Goal: Obtain resource: Download file/media

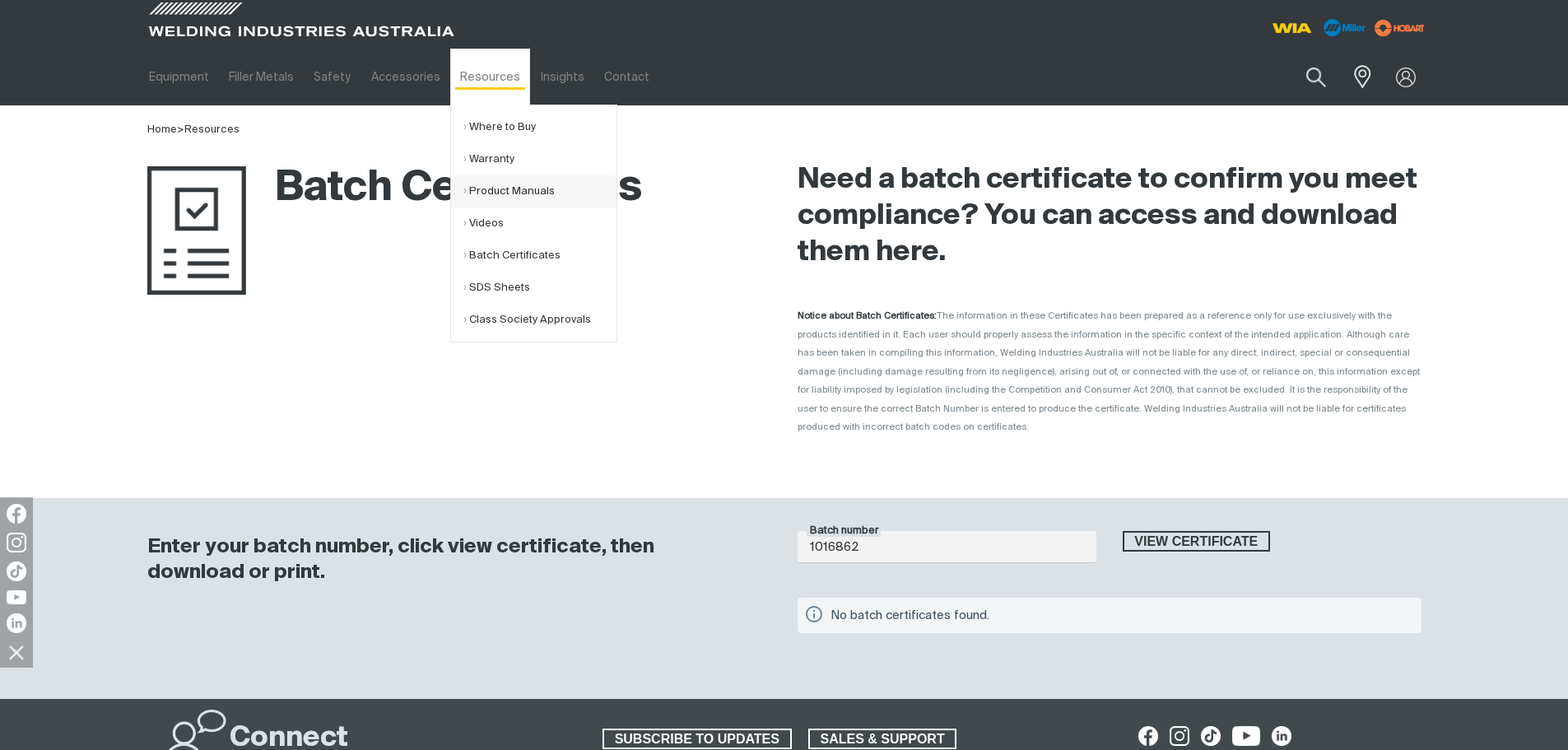
click at [508, 196] on link "Product Manuals" at bounding box center [539, 191] width 153 height 32
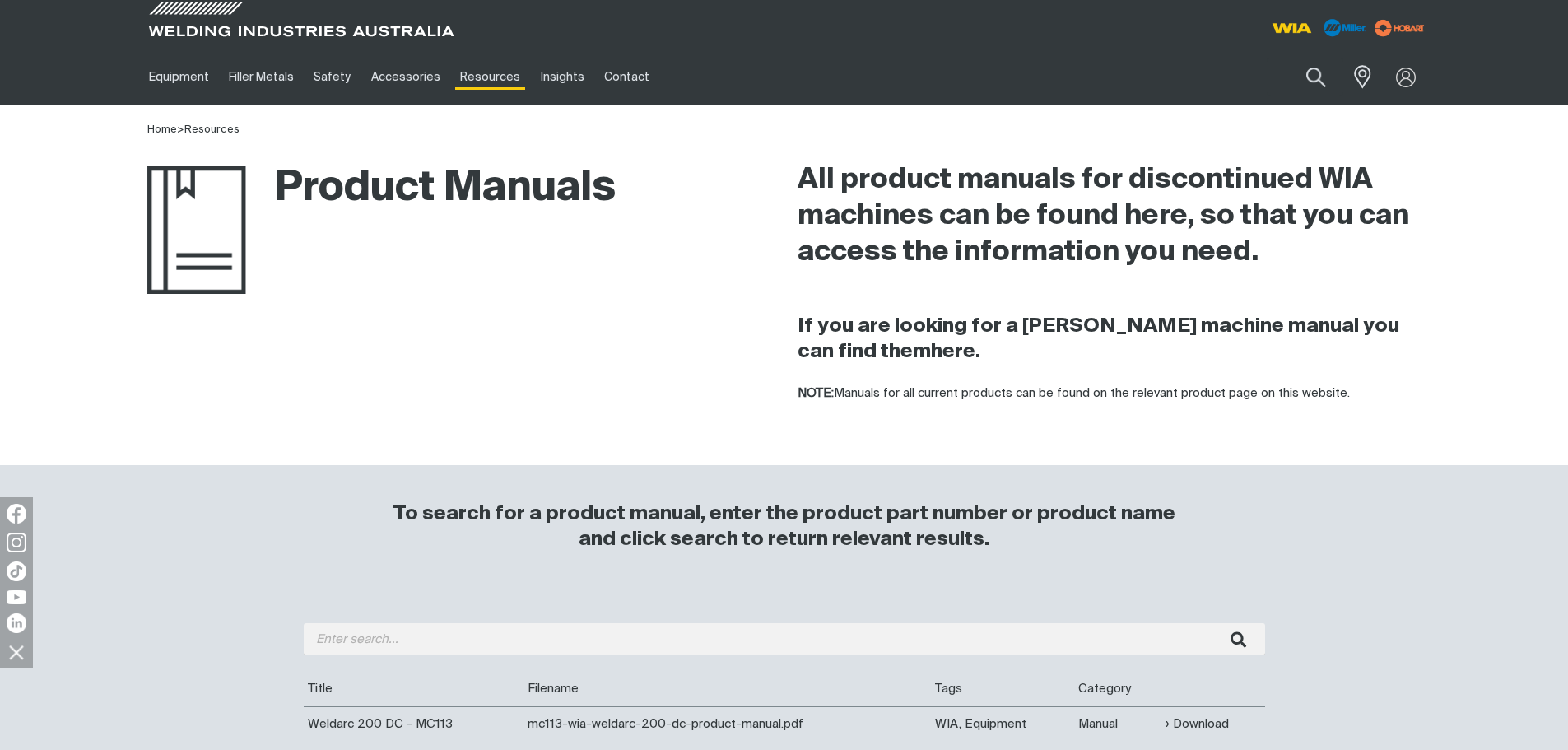
scroll to position [247, 0]
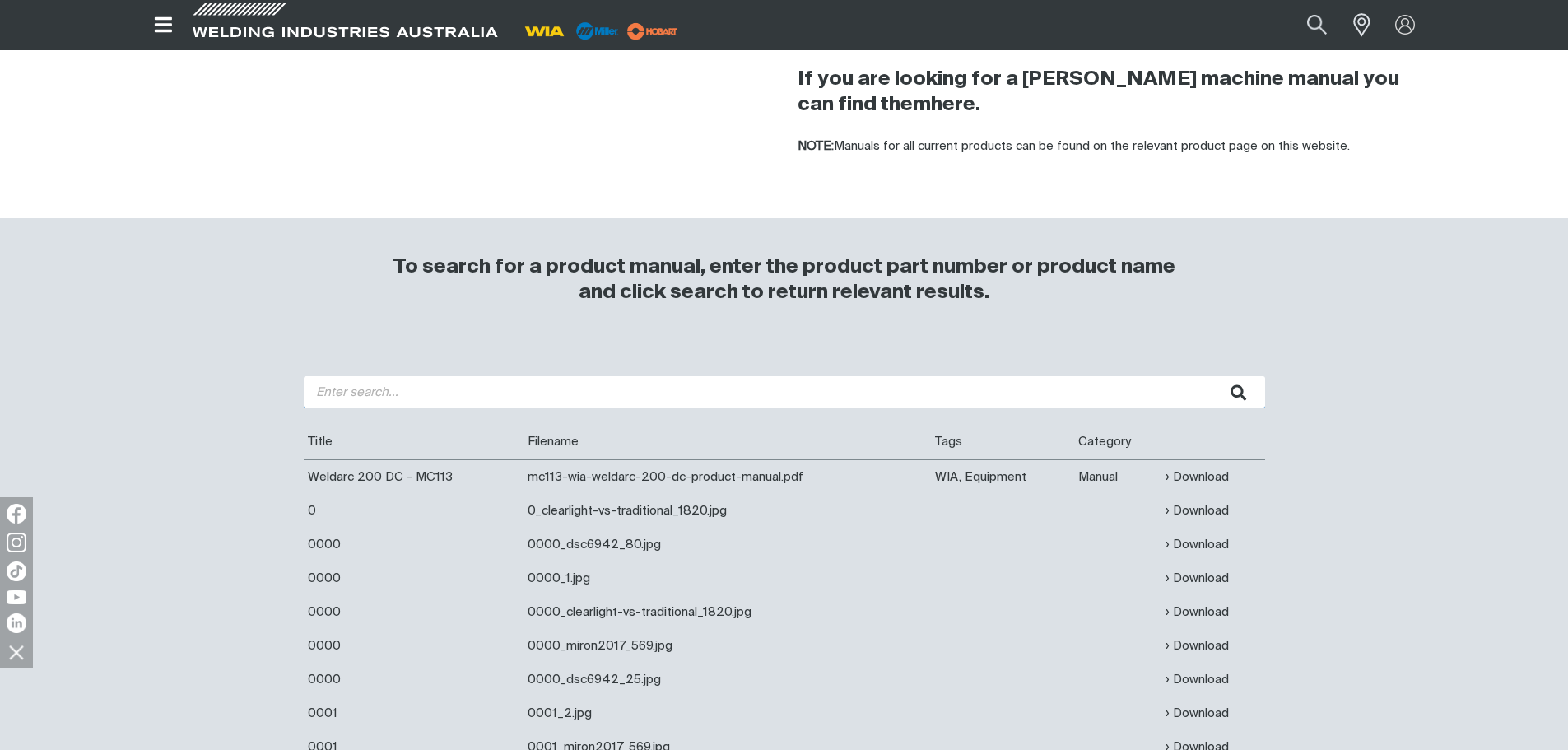
click at [355, 380] on input "search" at bounding box center [784, 392] width 961 height 32
type input "200I"
click at [1213, 376] on button "submit" at bounding box center [1239, 392] width 52 height 32
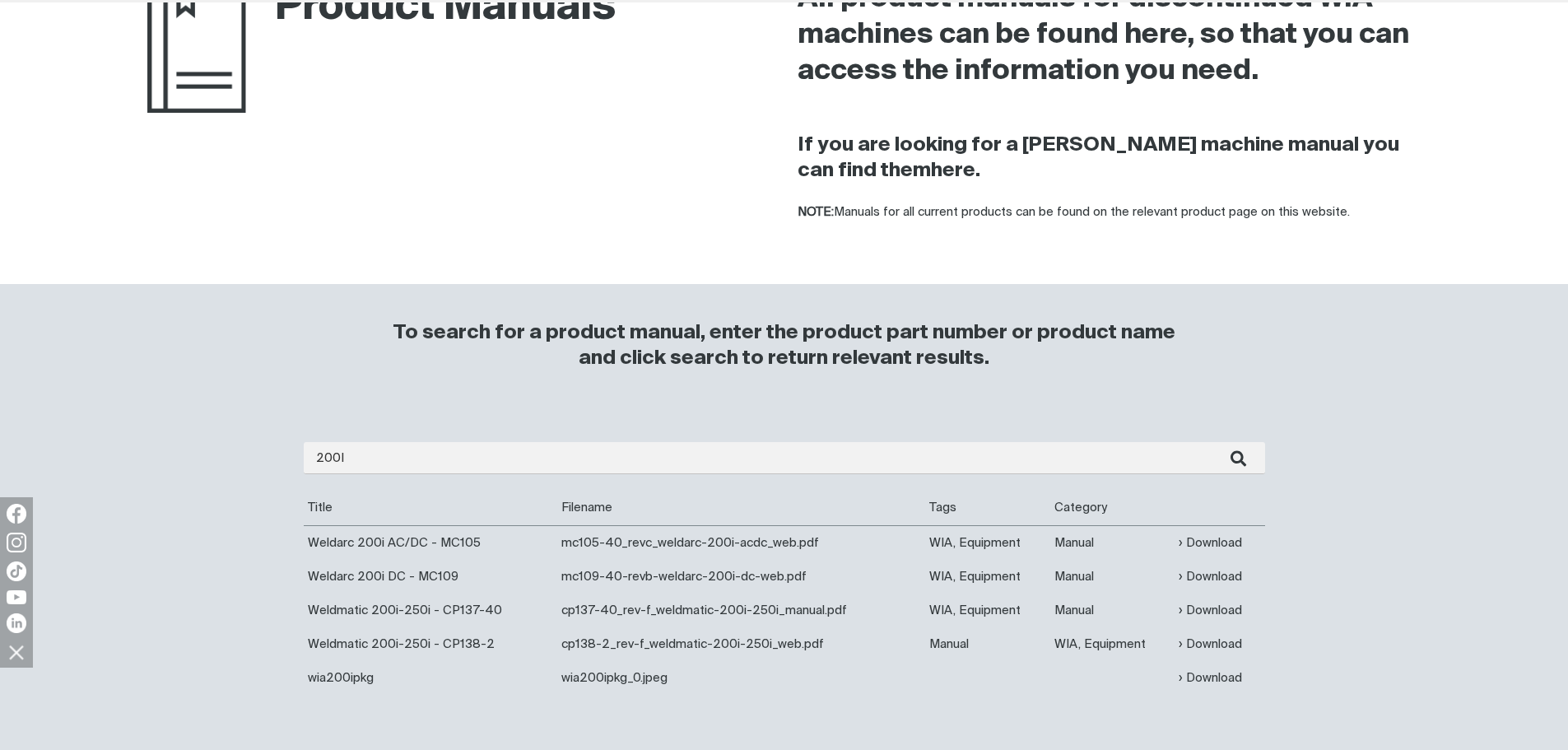
scroll to position [329, 0]
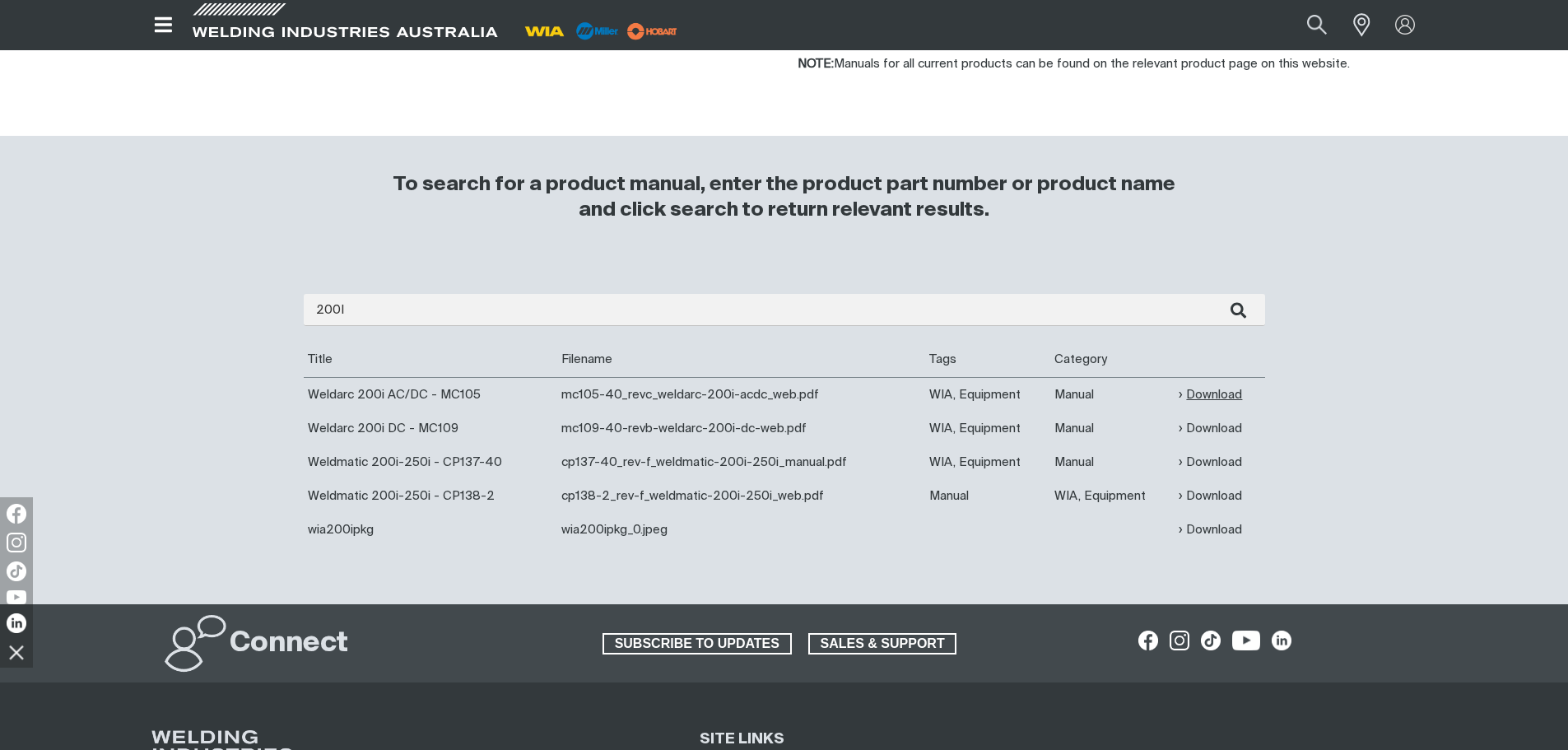
click at [1204, 396] on link "Download" at bounding box center [1211, 394] width 64 height 19
drag, startPoint x: 1306, startPoint y: 36, endPoint x: 1292, endPoint y: 40, distance: 14.6
click at [1306, 36] on button "Search products" at bounding box center [1317, 25] width 67 height 44
click at [1225, 19] on input "Search" at bounding box center [1216, 25] width 253 height 35
type input "td"
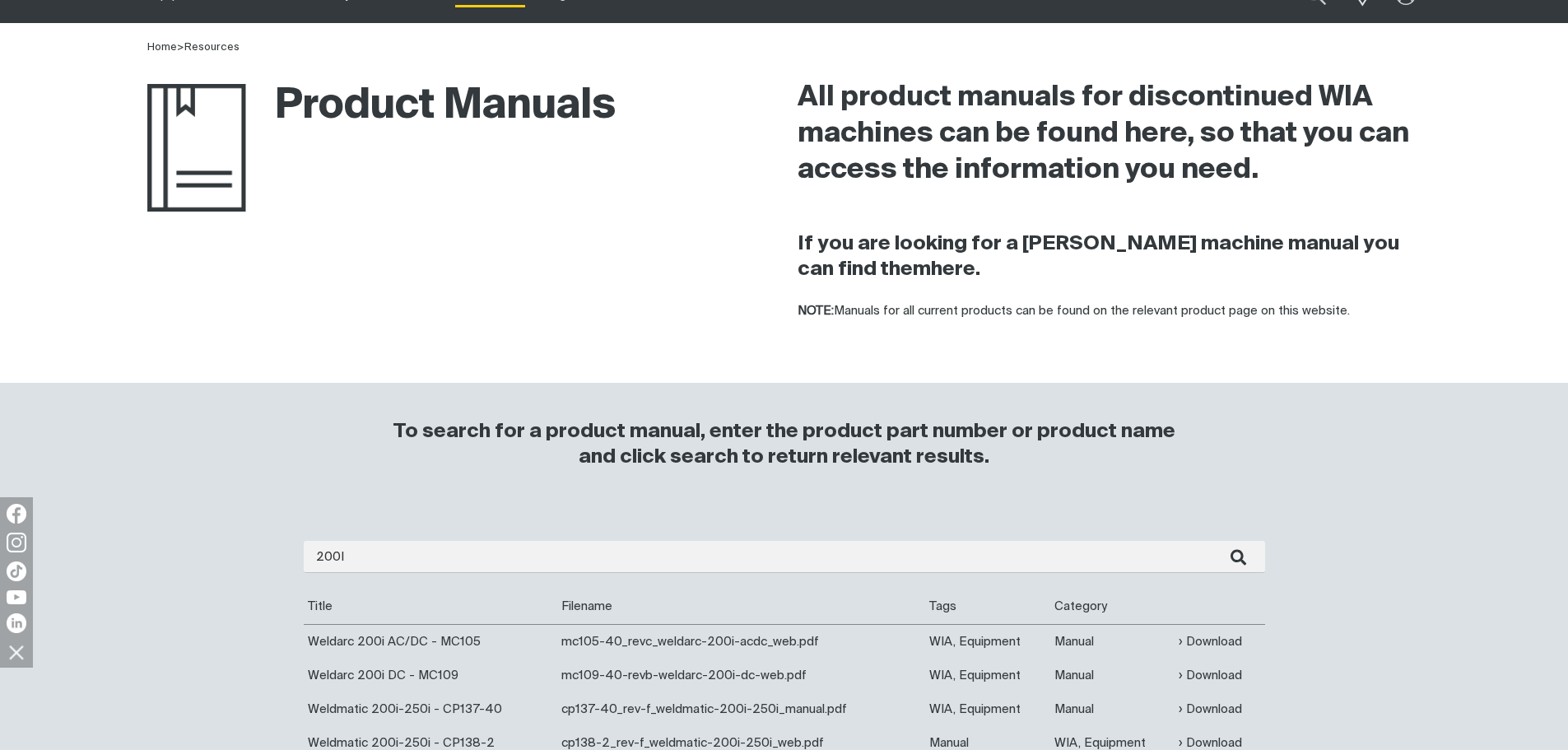
scroll to position [0, 0]
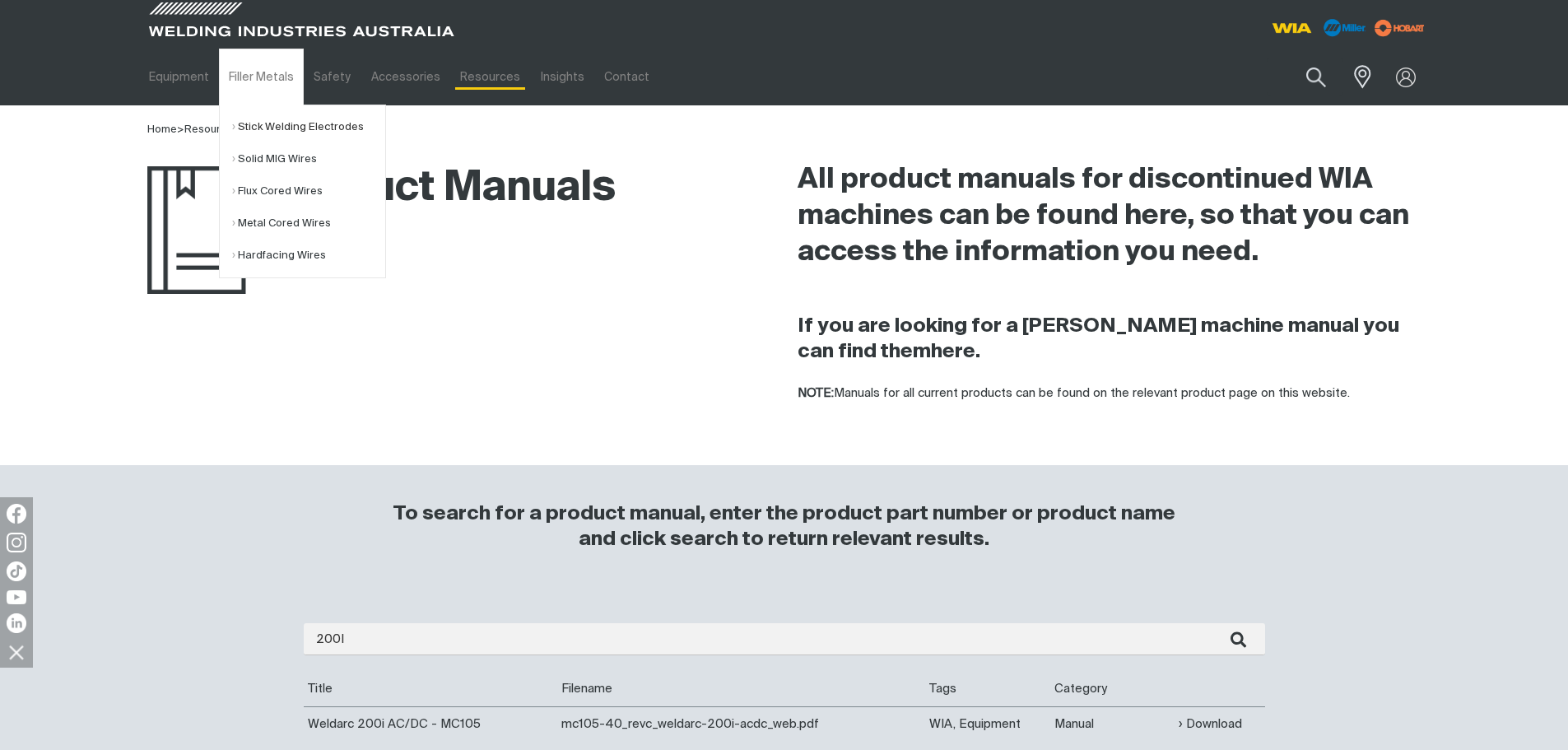
click at [275, 122] on link "Stick Welding Electrodes" at bounding box center [308, 127] width 153 height 32
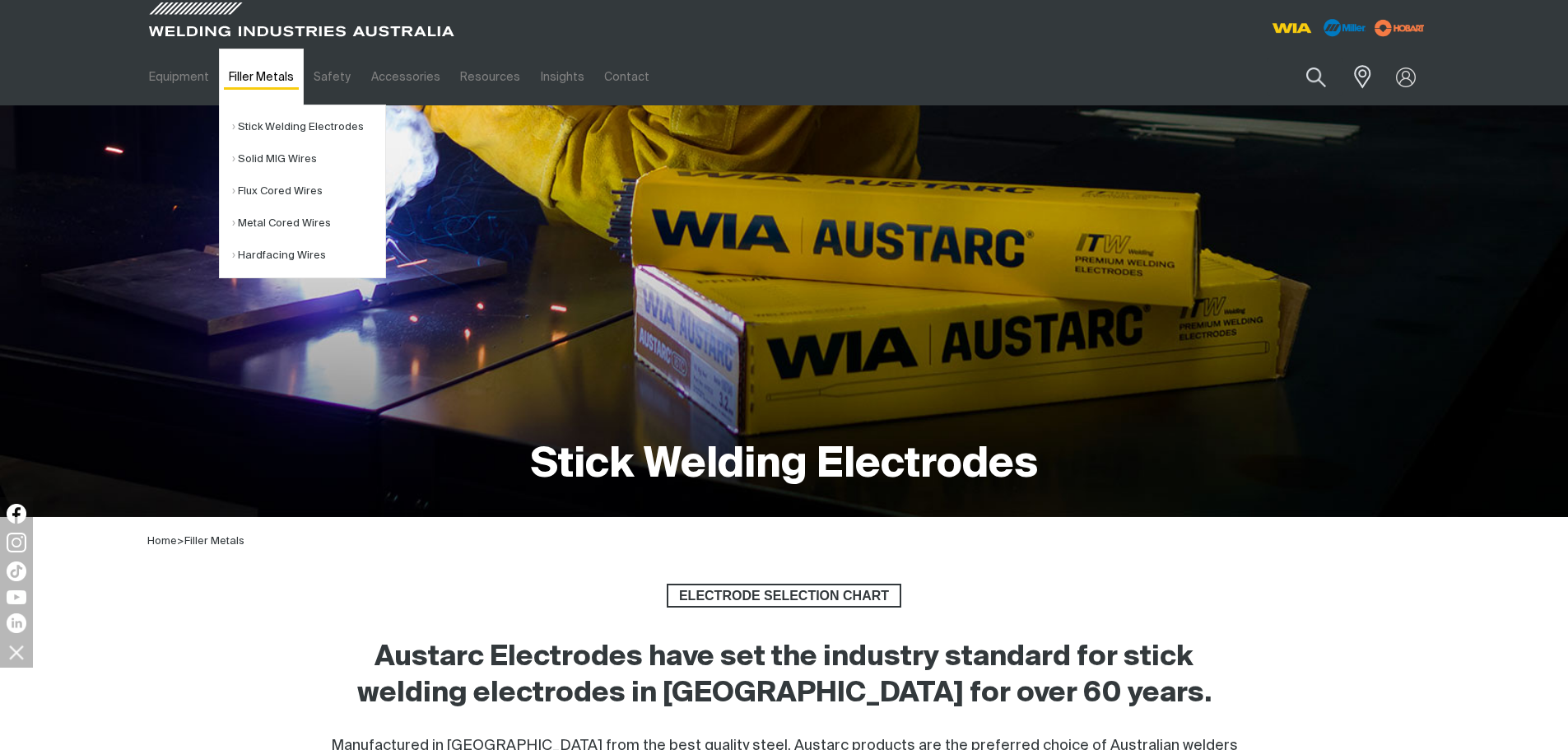
click at [250, 72] on link "Filler Metals" at bounding box center [261, 77] width 85 height 56
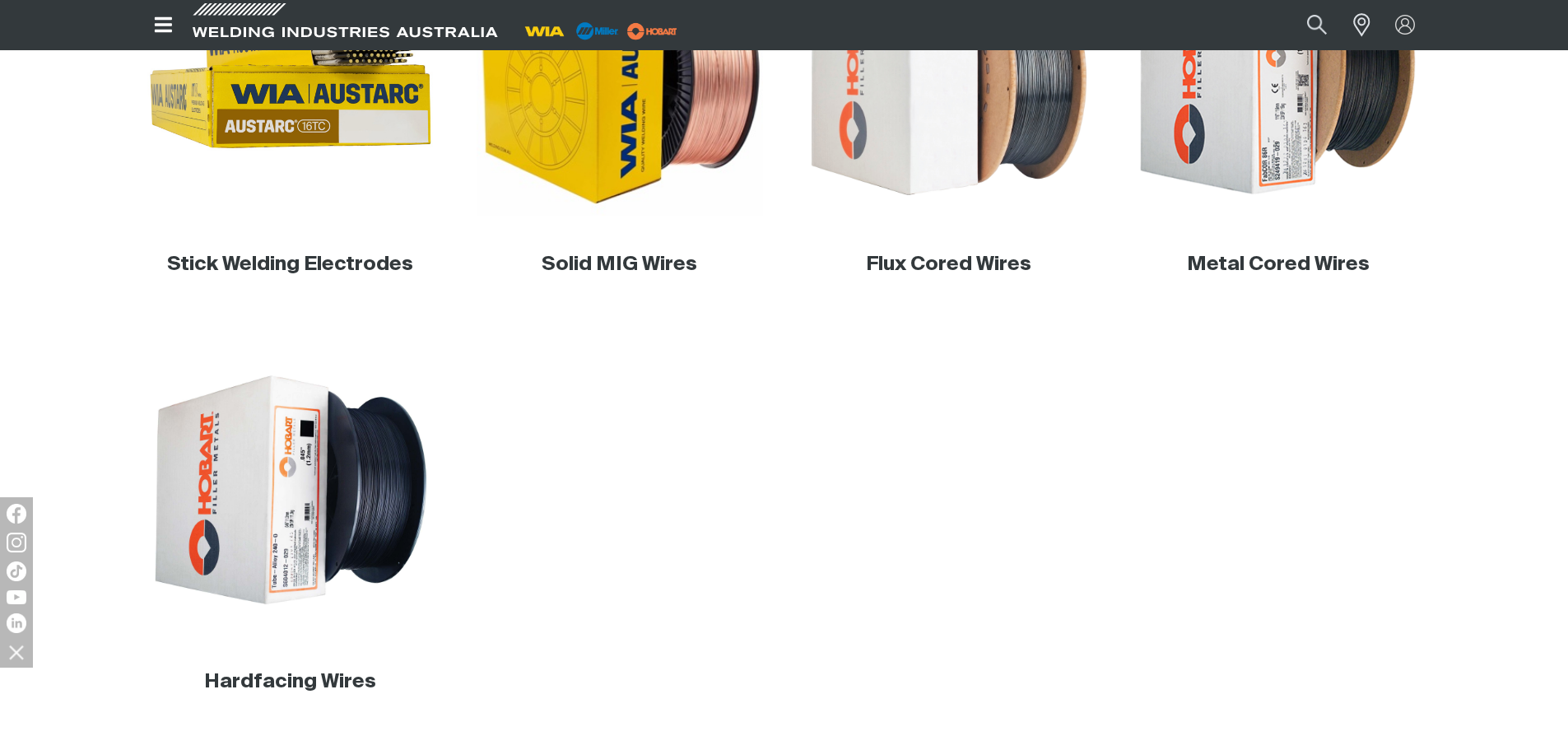
scroll to position [658, 0]
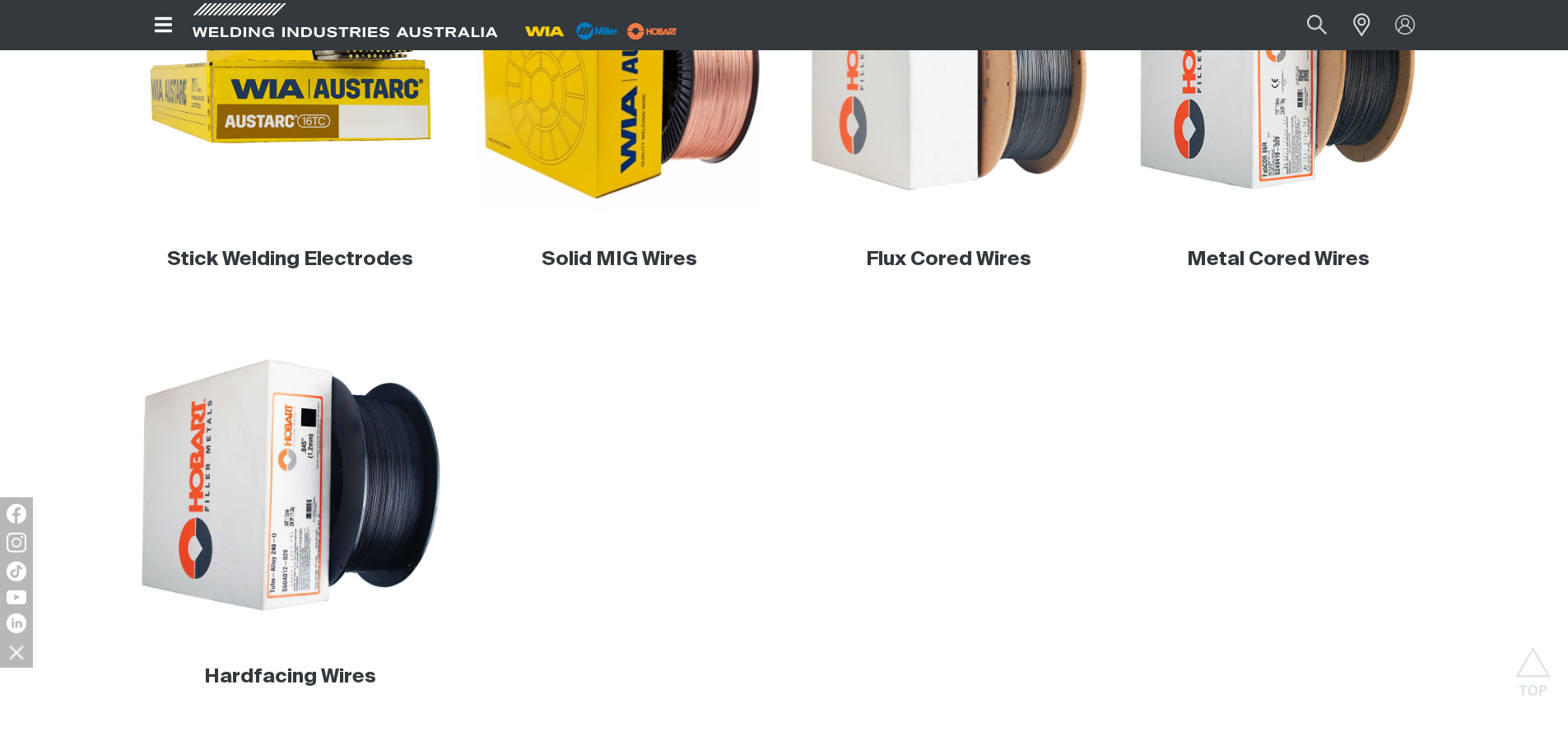
click at [345, 470] on img at bounding box center [289, 484] width 315 height 315
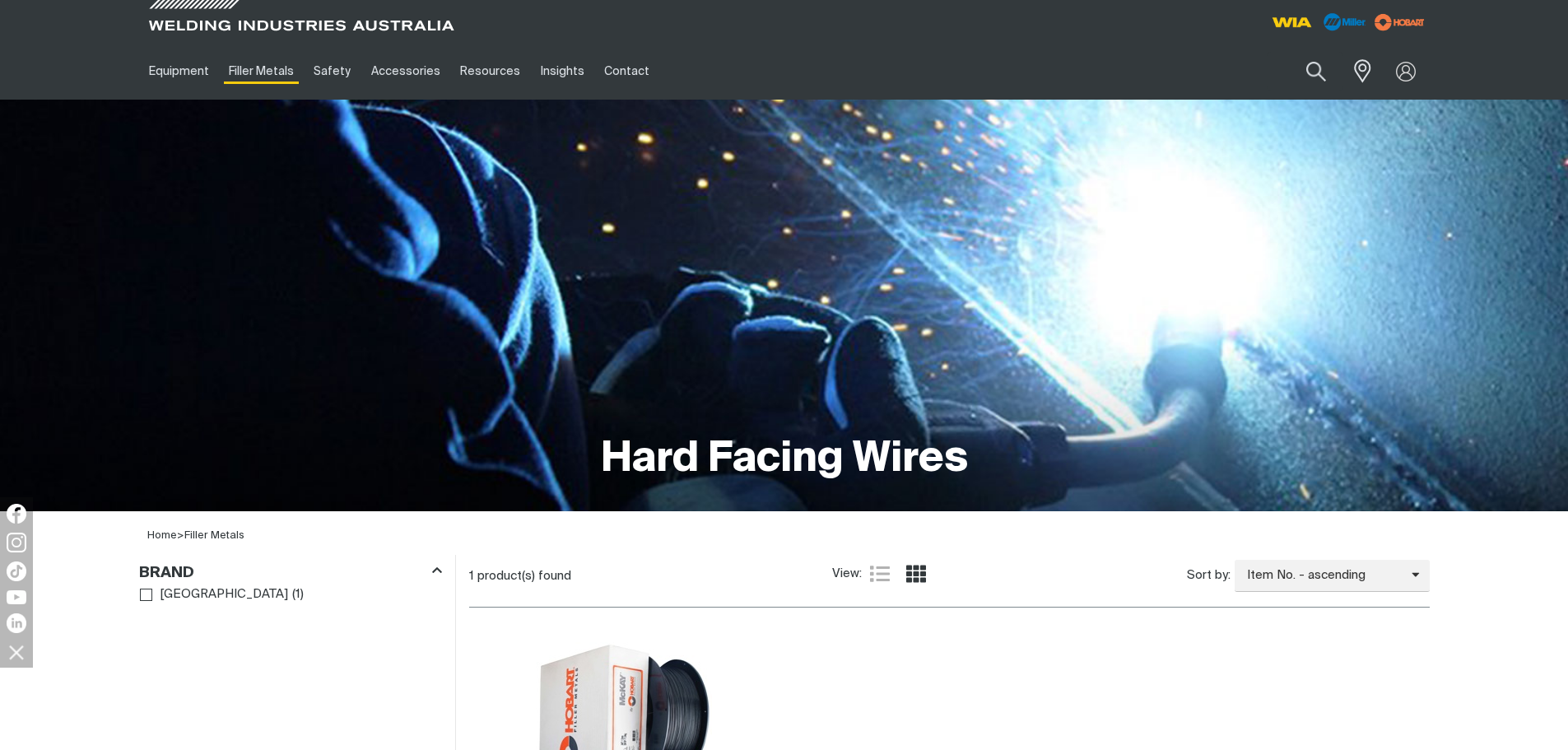
scroll to position [329, 0]
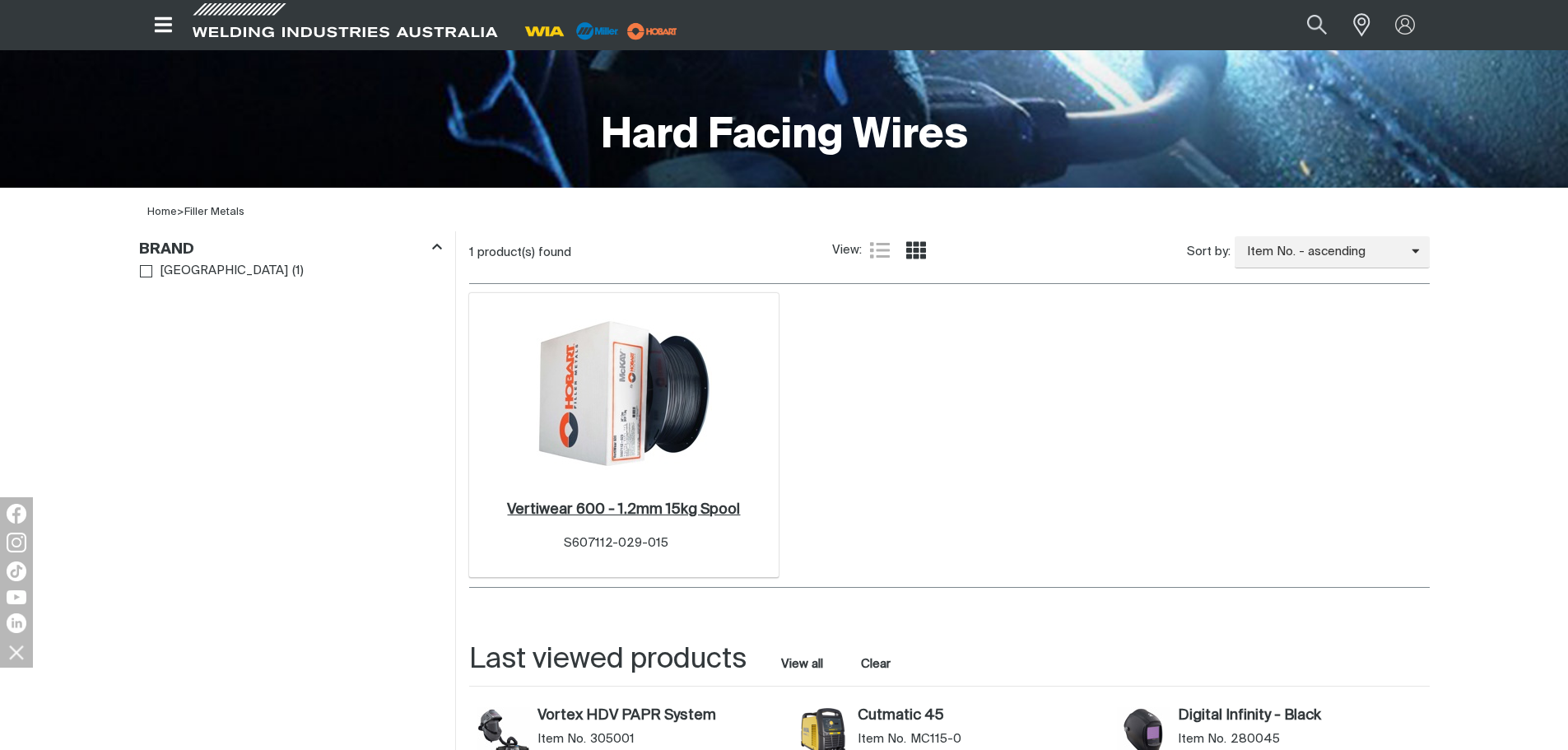
click at [643, 502] on h2 "Vertiwear 600 - 1.2mm 15kg Spool ." at bounding box center [624, 509] width 233 height 15
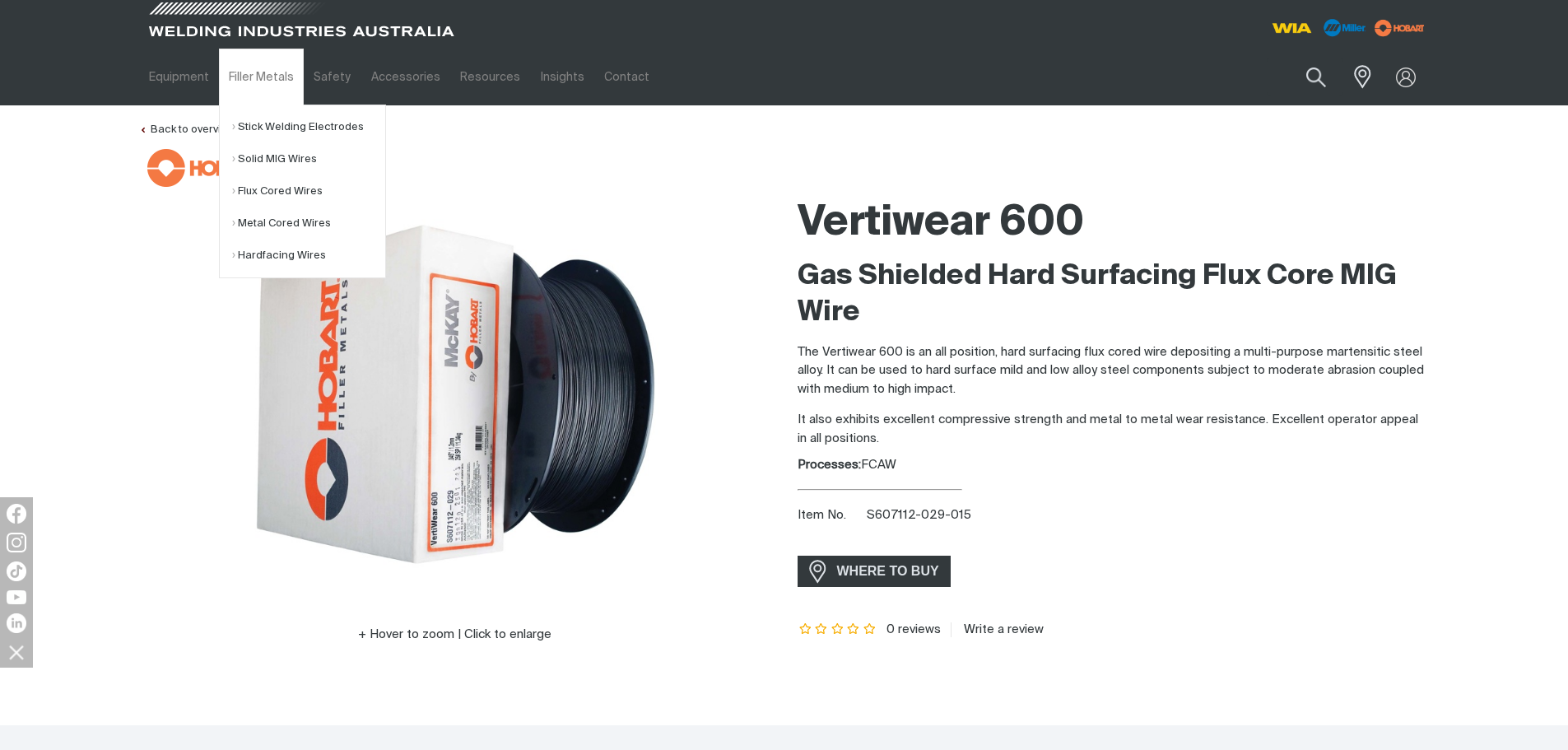
click at [239, 26] on span at bounding box center [301, 24] width 312 height 49
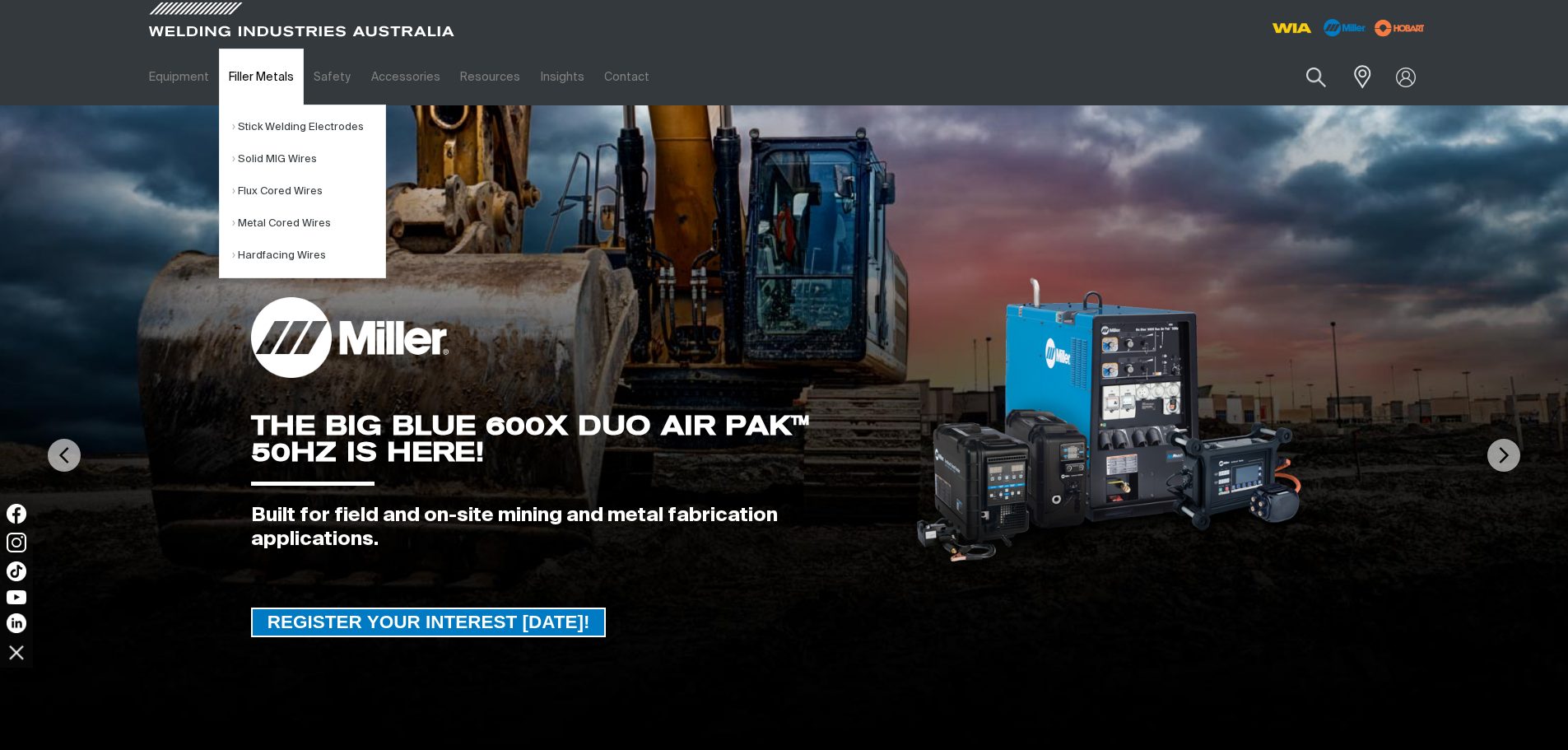
click at [251, 71] on link "Filler Metals" at bounding box center [261, 77] width 85 height 56
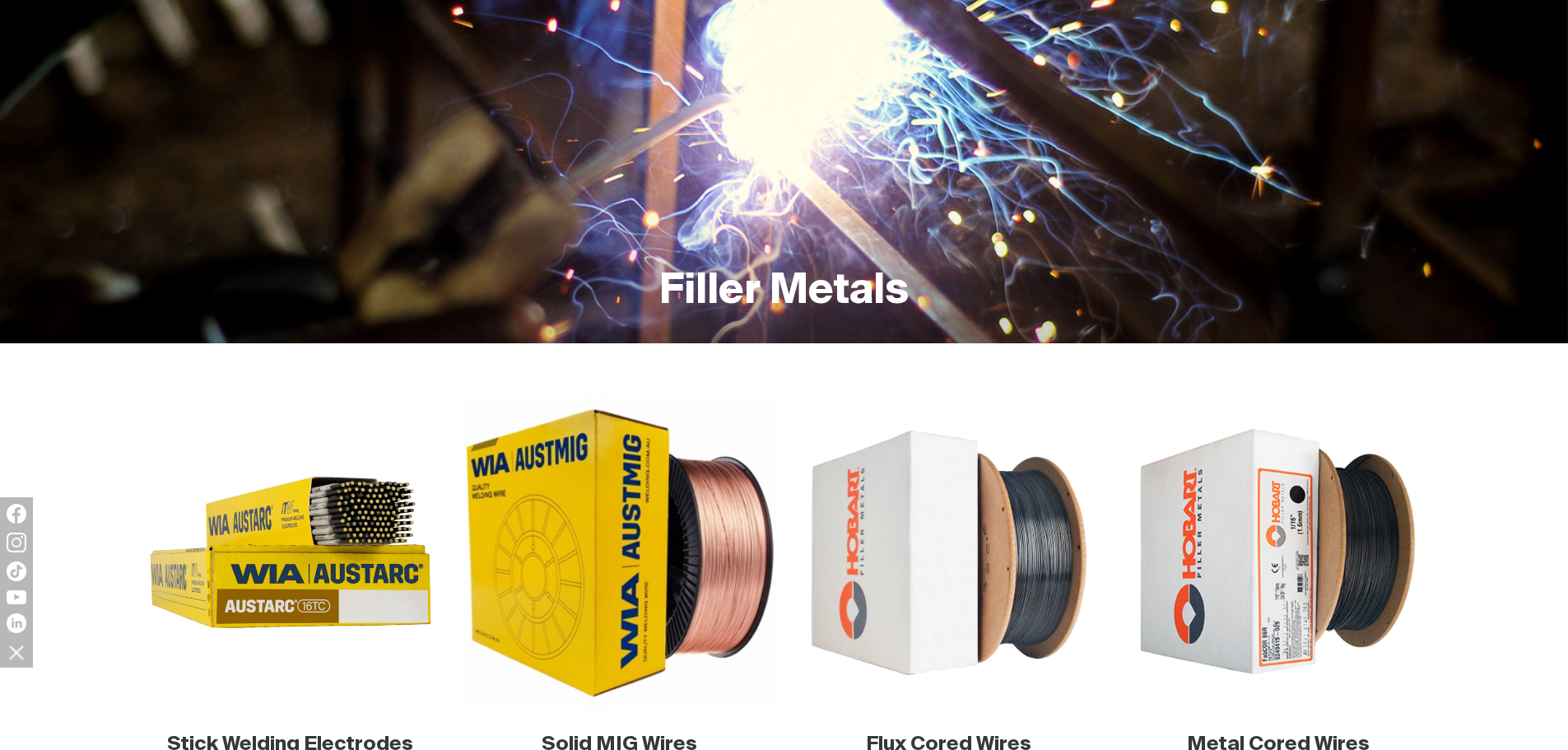
scroll to position [411, 0]
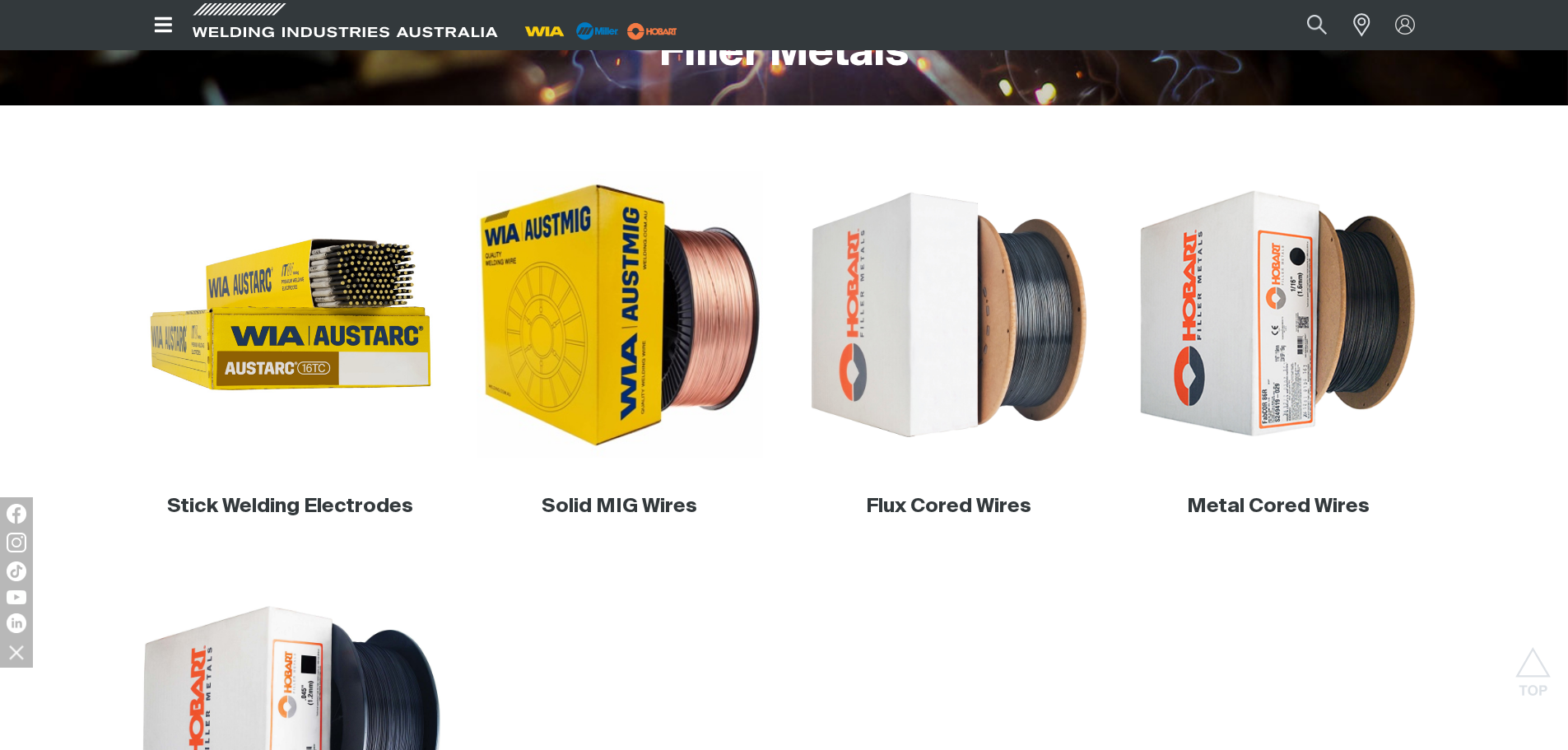
click at [319, 672] on img at bounding box center [289, 731] width 315 height 315
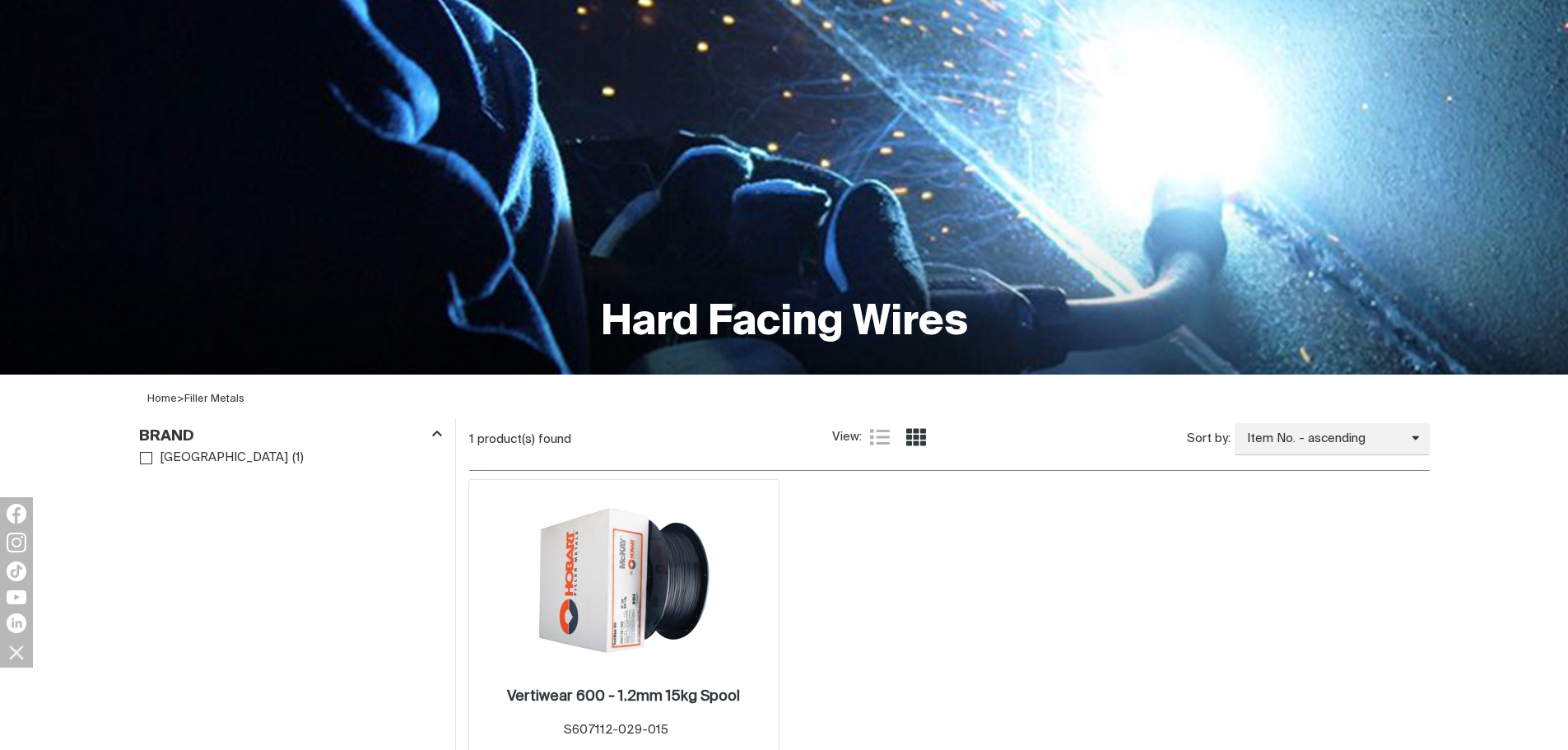
scroll to position [329, 0]
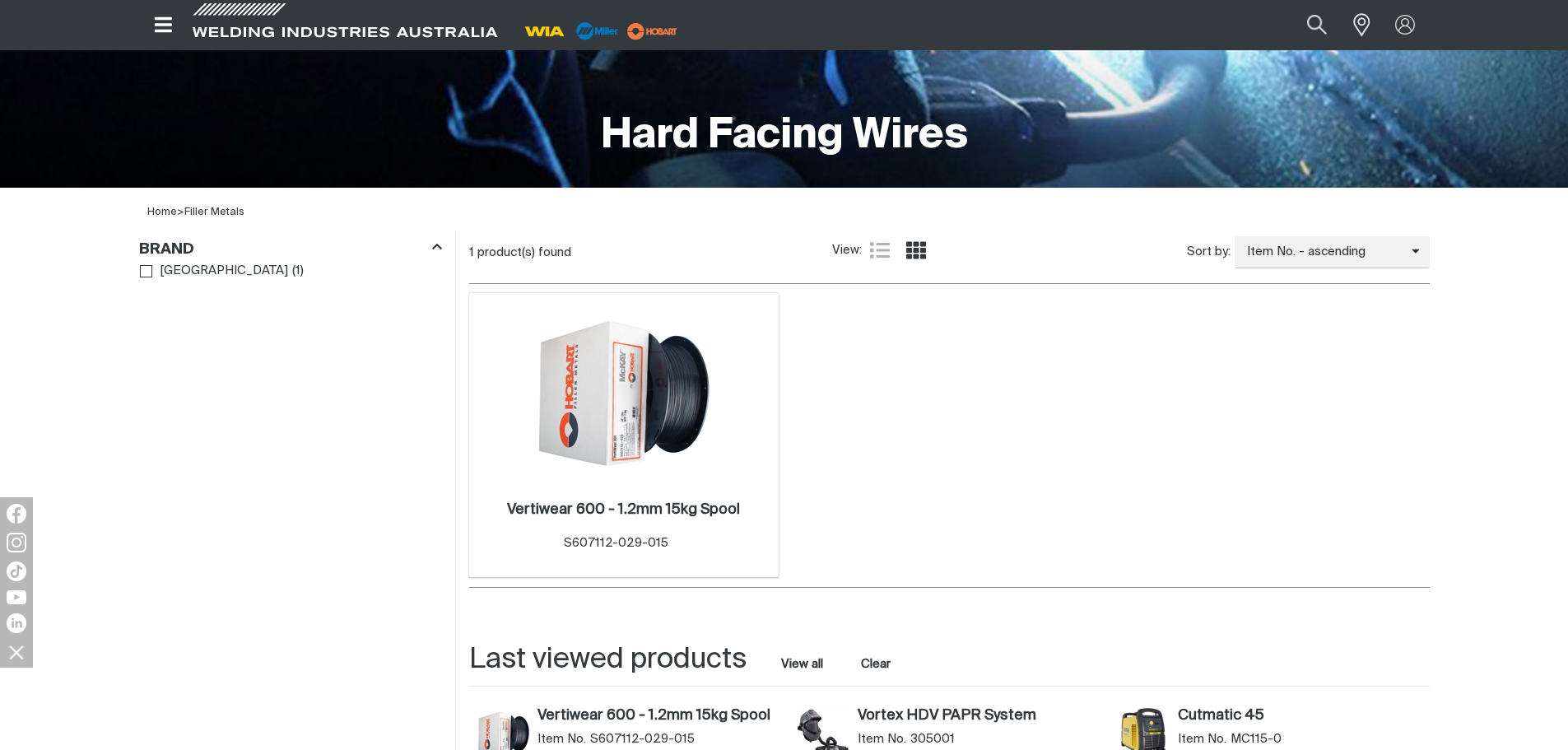
click at [681, 416] on img at bounding box center [624, 394] width 176 height 176
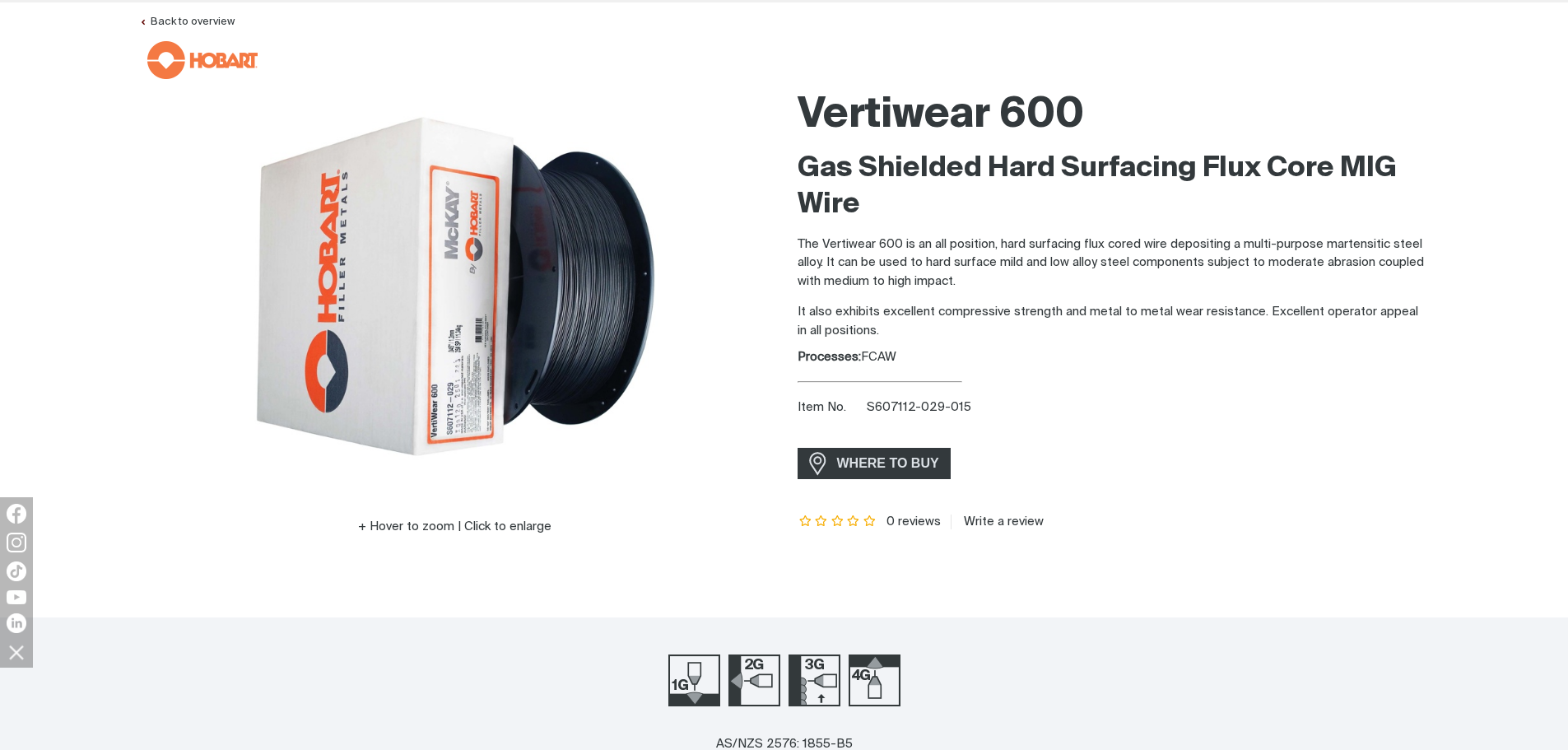
scroll to position [247, 0]
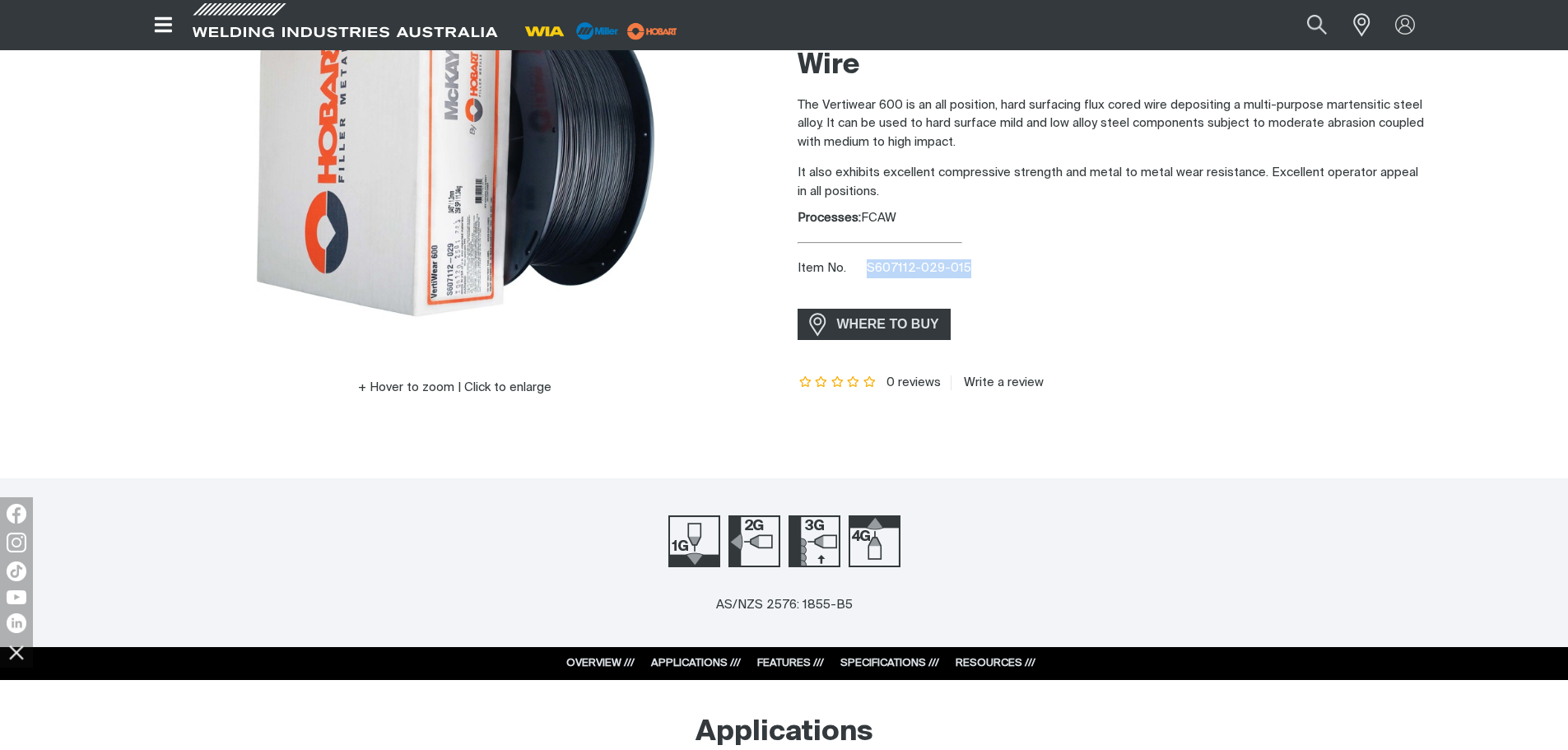
drag, startPoint x: 867, startPoint y: 263, endPoint x: 1016, endPoint y: 263, distance: 149.0
click at [1016, 263] on div "Item No. S607112-029-015" at bounding box center [1114, 268] width 632 height 19
copy span "S607112-029-015"
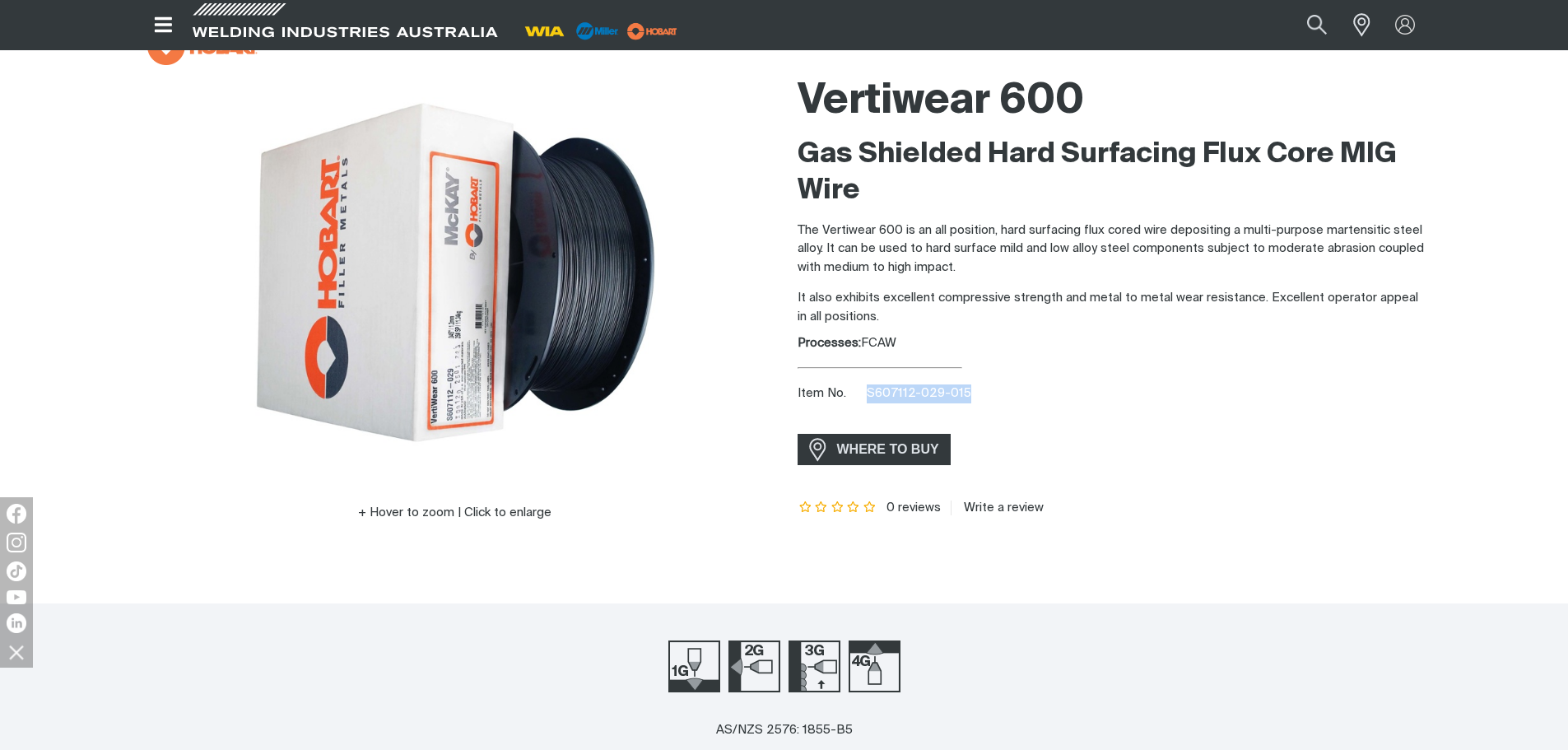
scroll to position [0, 0]
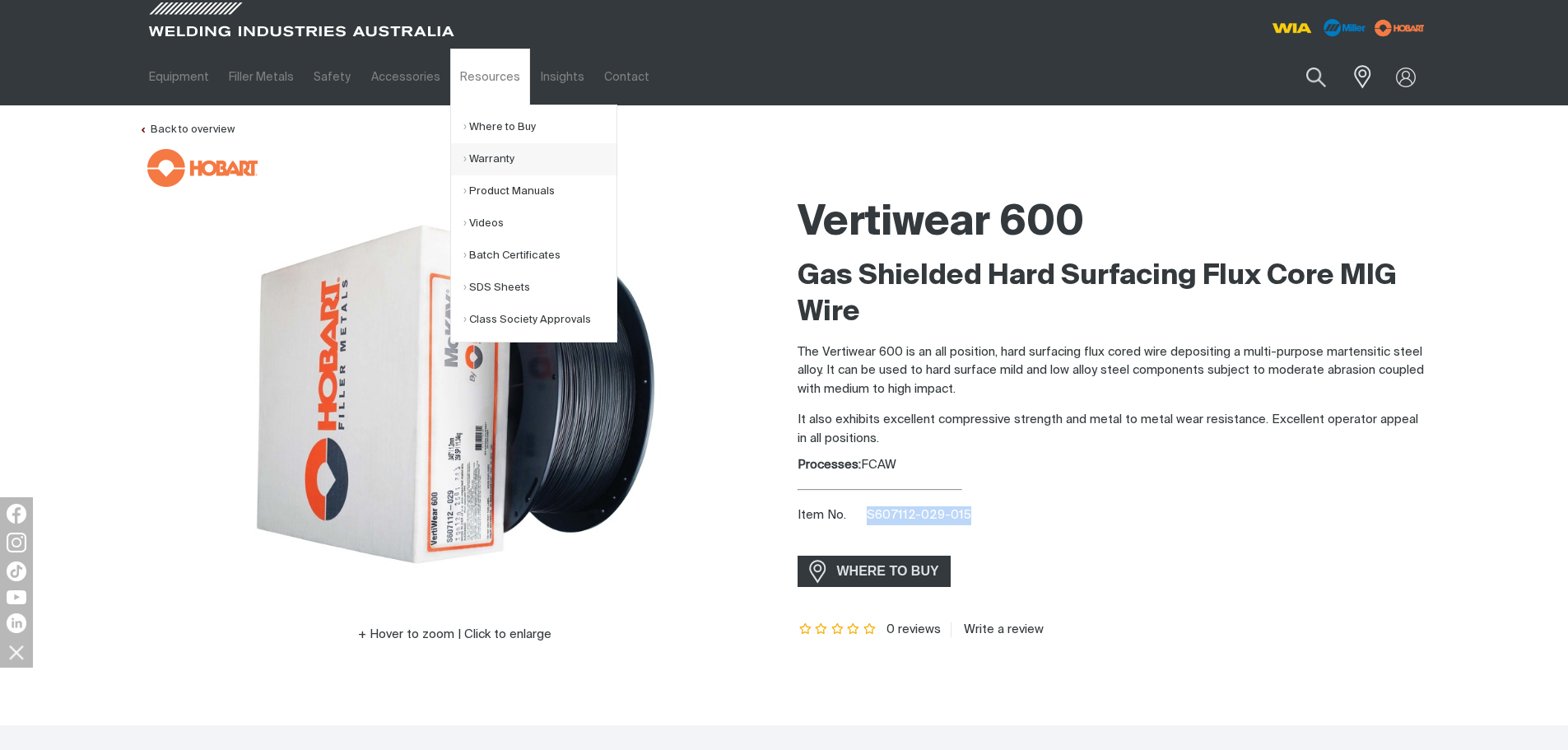
click at [520, 195] on link "Product Manuals" at bounding box center [539, 191] width 153 height 32
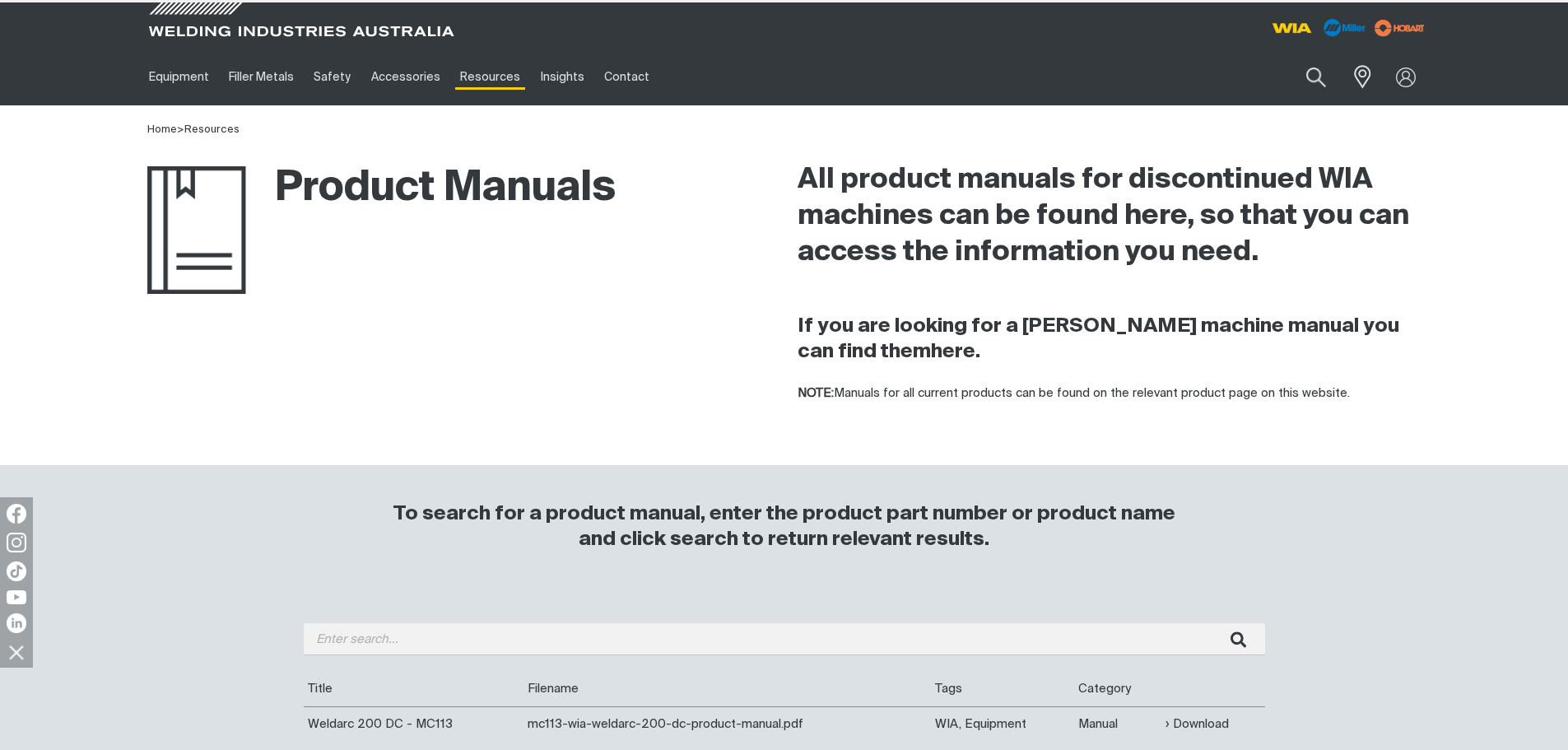
scroll to position [247, 0]
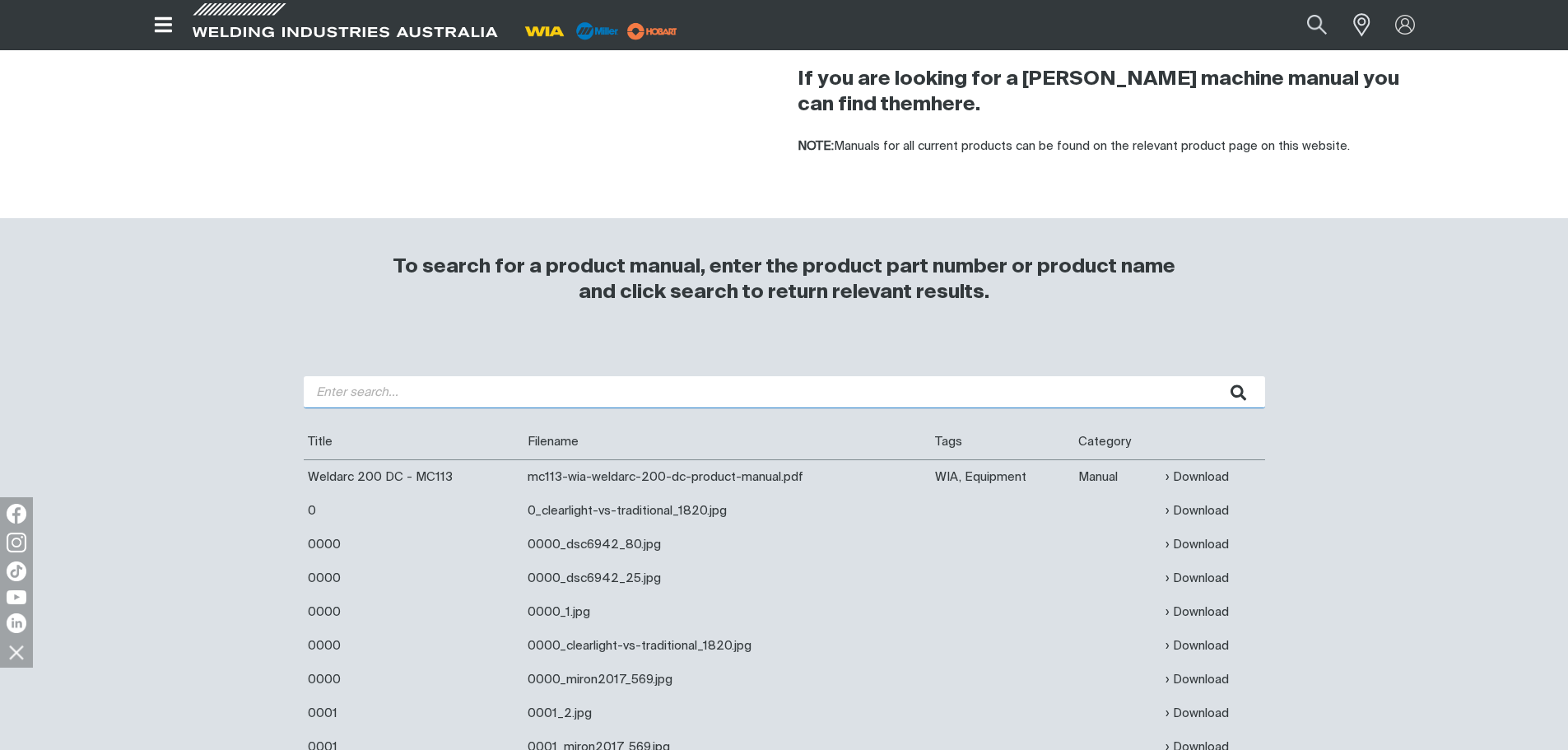
click at [356, 393] on input "search" at bounding box center [784, 392] width 961 height 32
type input "cp33"
click at [1213, 376] on button "submit" at bounding box center [1239, 392] width 52 height 32
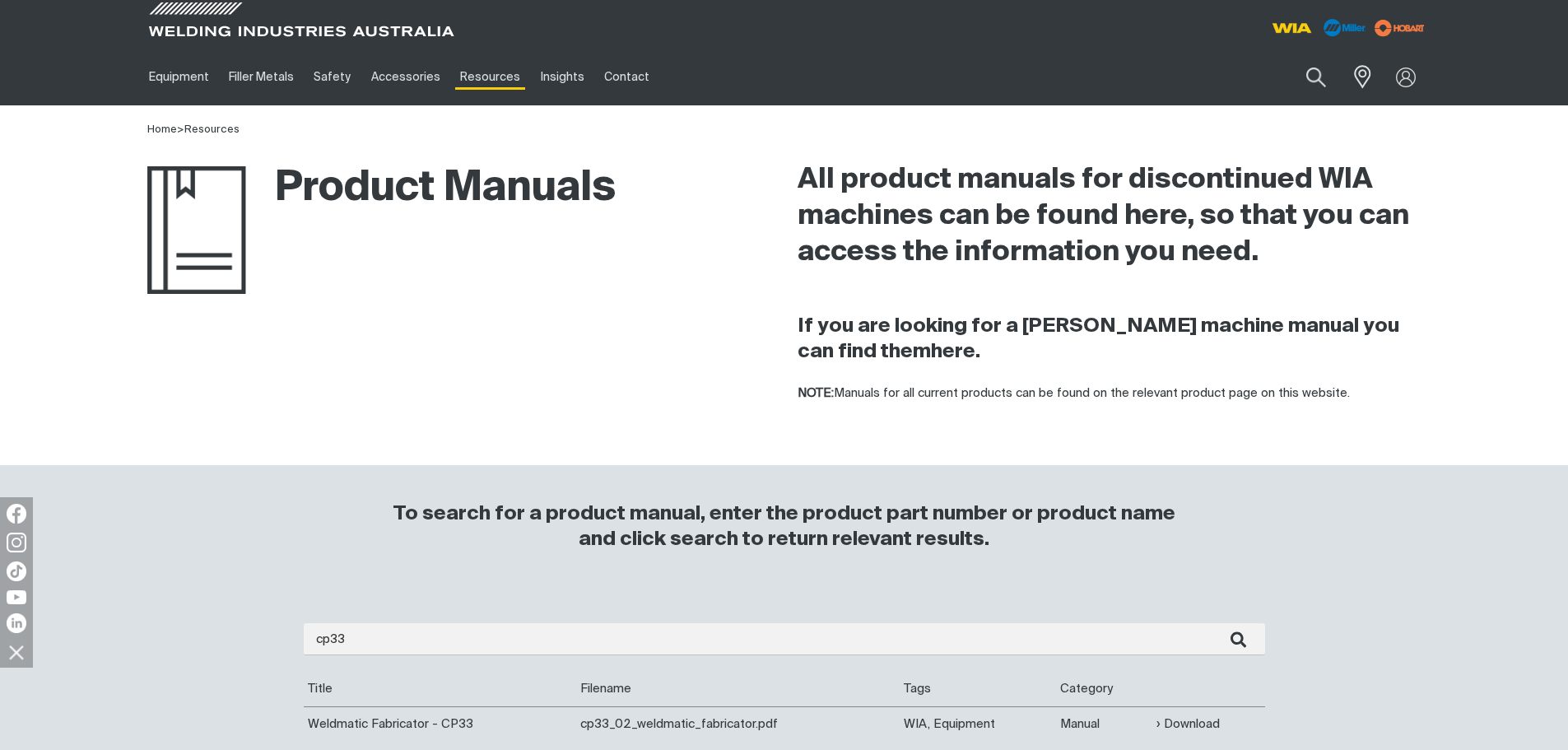
scroll to position [165, 0]
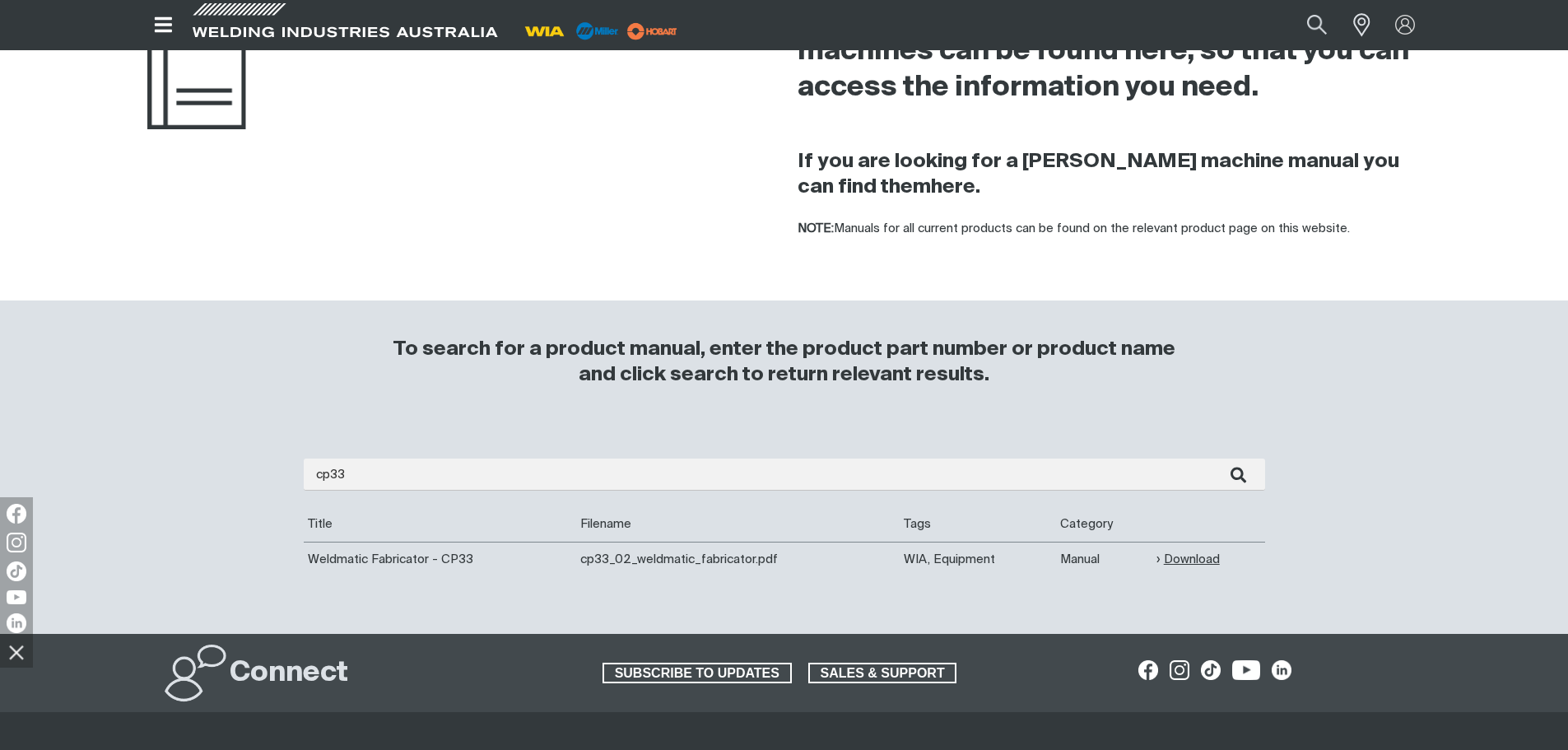
click at [1180, 560] on link "Download" at bounding box center [1188, 559] width 64 height 19
